Goal: Find specific page/section: Find specific page/section

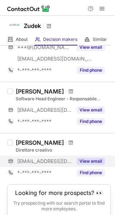
scroll to position [81, 0]
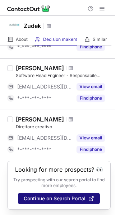
click at [39, 198] on span "Continue on Search Portal" at bounding box center [55, 199] width 62 height 6
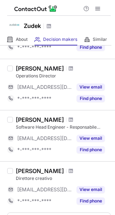
scroll to position [348, 0]
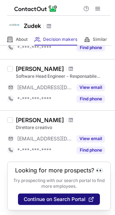
click at [48, 201] on span "Continue on Search Portal" at bounding box center [55, 199] width 62 height 6
